Goal: Information Seeking & Learning: Find specific fact

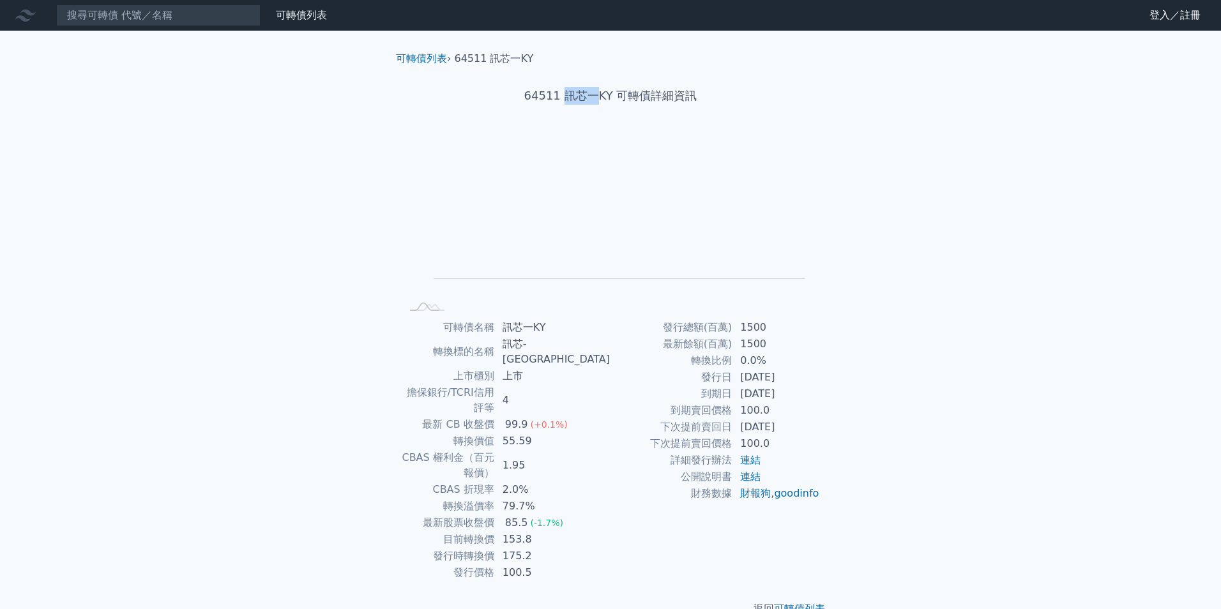
drag, startPoint x: 563, startPoint y: 93, endPoint x: 594, endPoint y: 94, distance: 30.7
click at [594, 94] on h1 "64511 訊芯一KY 可轉債詳細資訊" at bounding box center [610, 96] width 449 height 18
copy h1 "訊芯一"
click at [129, 22] on input at bounding box center [158, 15] width 204 height 22
paste input "訊芯一"
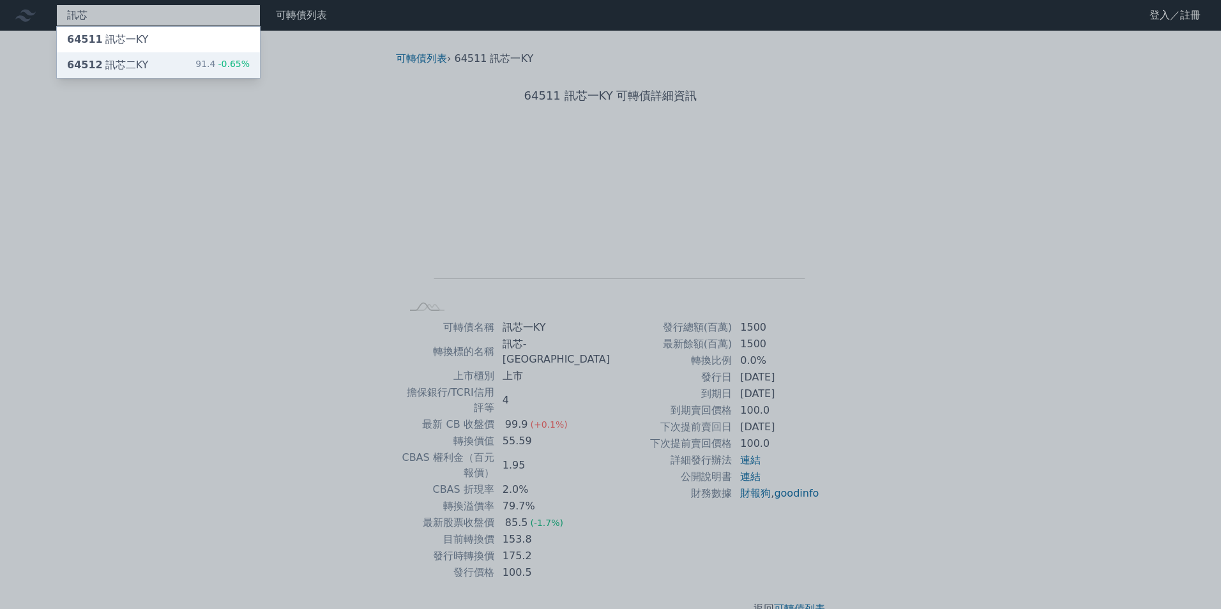
type input "訊芯"
click at [169, 72] on div "64512 訊芯二KY 91.4 -0.65%" at bounding box center [158, 65] width 203 height 26
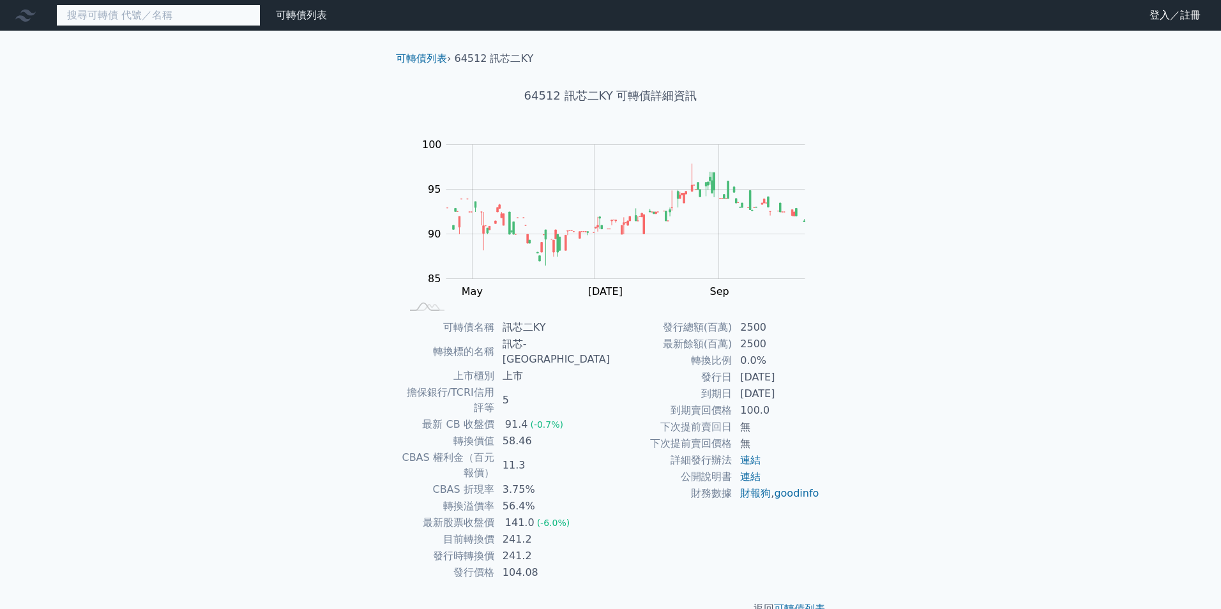
click at [215, 21] on input at bounding box center [158, 15] width 204 height 22
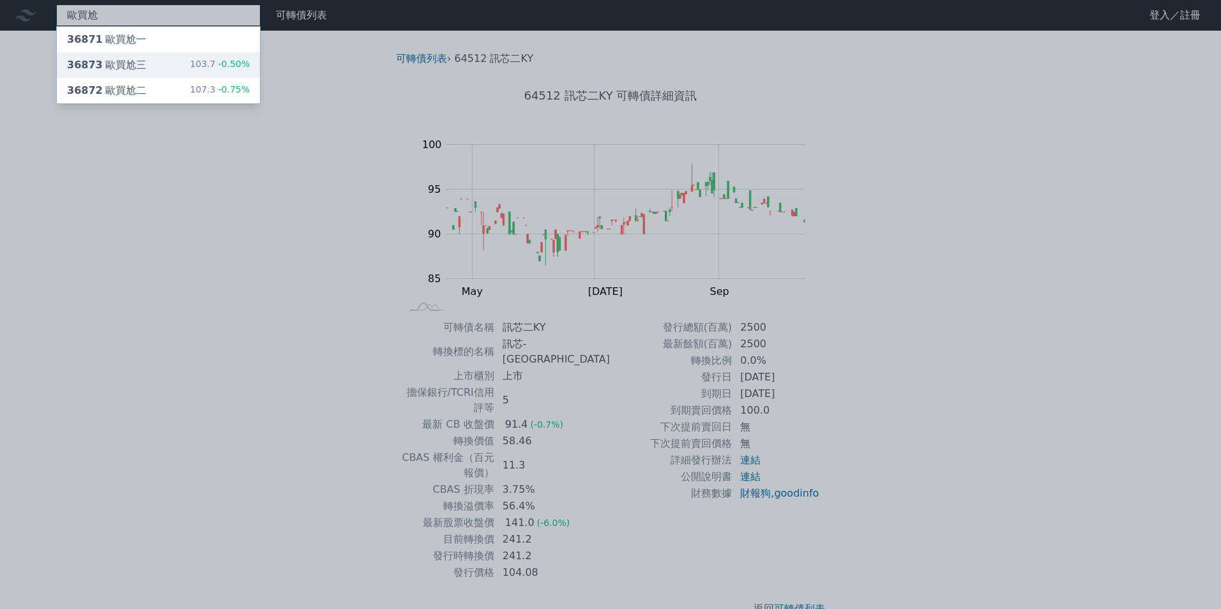
type input "歐買尬"
click at [199, 57] on div "103.7 -0.50%" at bounding box center [220, 64] width 60 height 15
